Goal: Check status: Check status

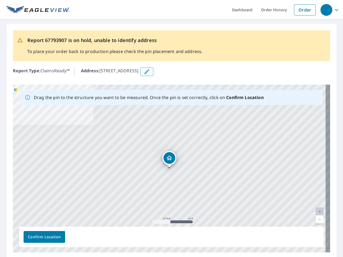
click at [171, 128] on div "[STREET_ADDRESS]" at bounding box center [171, 169] width 317 height 168
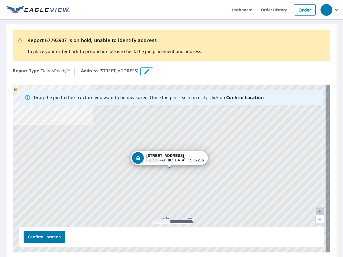
click at [326, 10] on div "button" at bounding box center [326, 10] width 12 height 12
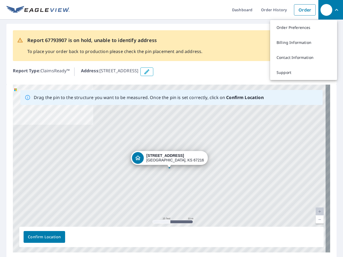
click at [150, 72] on icon "button" at bounding box center [146, 72] width 6 height 6
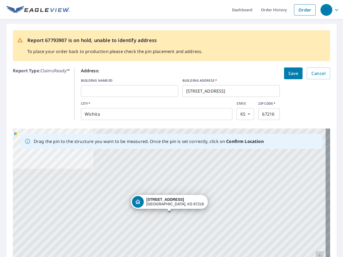
click at [169, 168] on div "[STREET_ADDRESS]" at bounding box center [171, 212] width 317 height 168
click at [315, 211] on div "[STREET_ADDRESS]" at bounding box center [171, 212] width 317 height 168
click at [315, 220] on div "[STREET_ADDRESS]" at bounding box center [171, 212] width 317 height 168
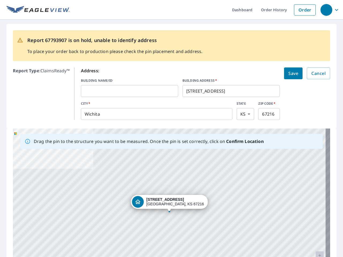
click at [44, 237] on div "[STREET_ADDRESS]" at bounding box center [171, 212] width 317 height 168
